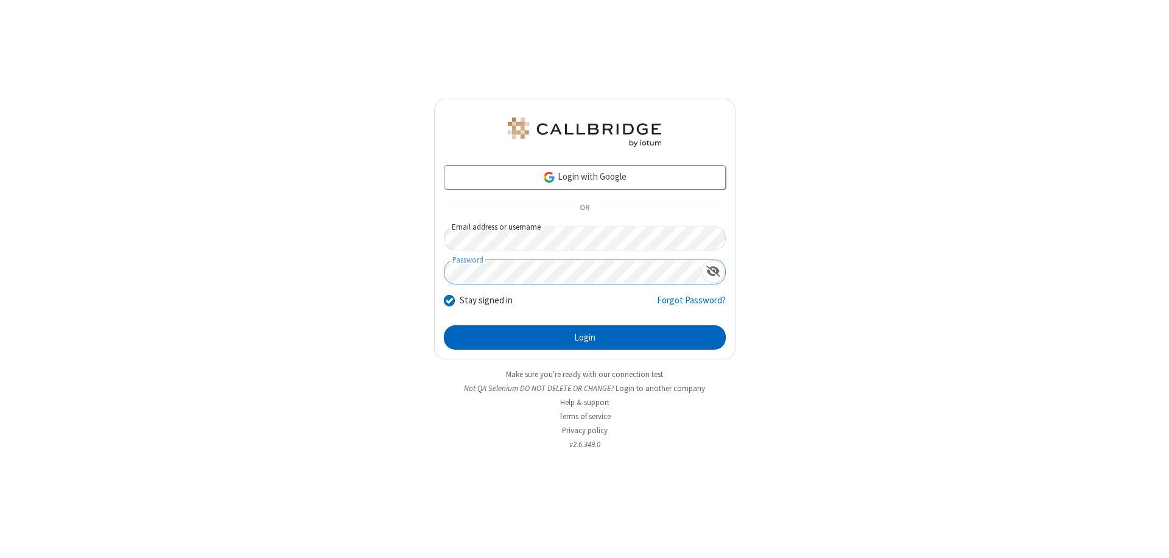
click at [584, 337] on button "Login" at bounding box center [585, 337] width 282 height 24
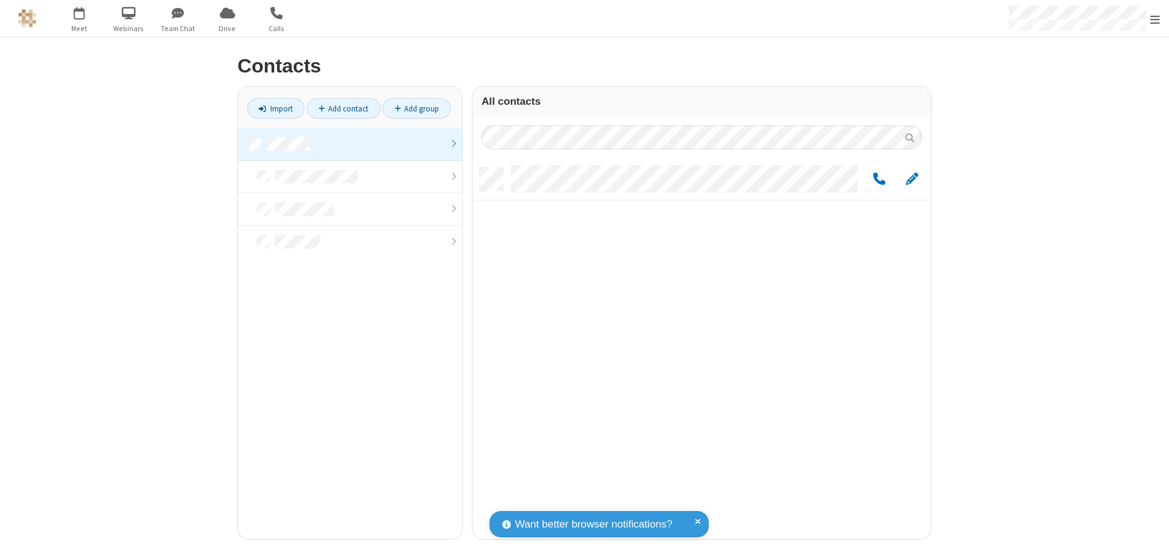
scroll to position [371, 449]
click at [350, 144] on link at bounding box center [350, 144] width 224 height 33
click at [912, 178] on span "Edit" at bounding box center [912, 179] width 12 height 15
